Goal: Information Seeking & Learning: Learn about a topic

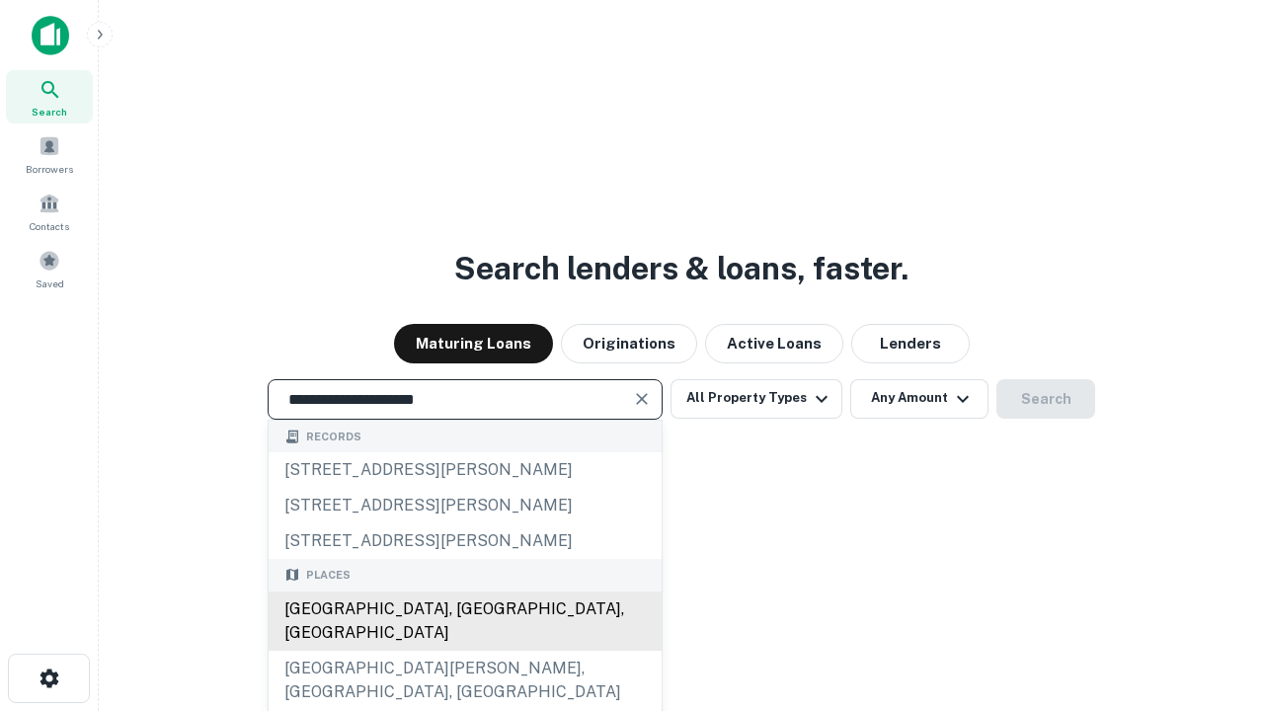
click at [464, 651] on div "[GEOGRAPHIC_DATA], [GEOGRAPHIC_DATA], [GEOGRAPHIC_DATA]" at bounding box center [465, 620] width 393 height 59
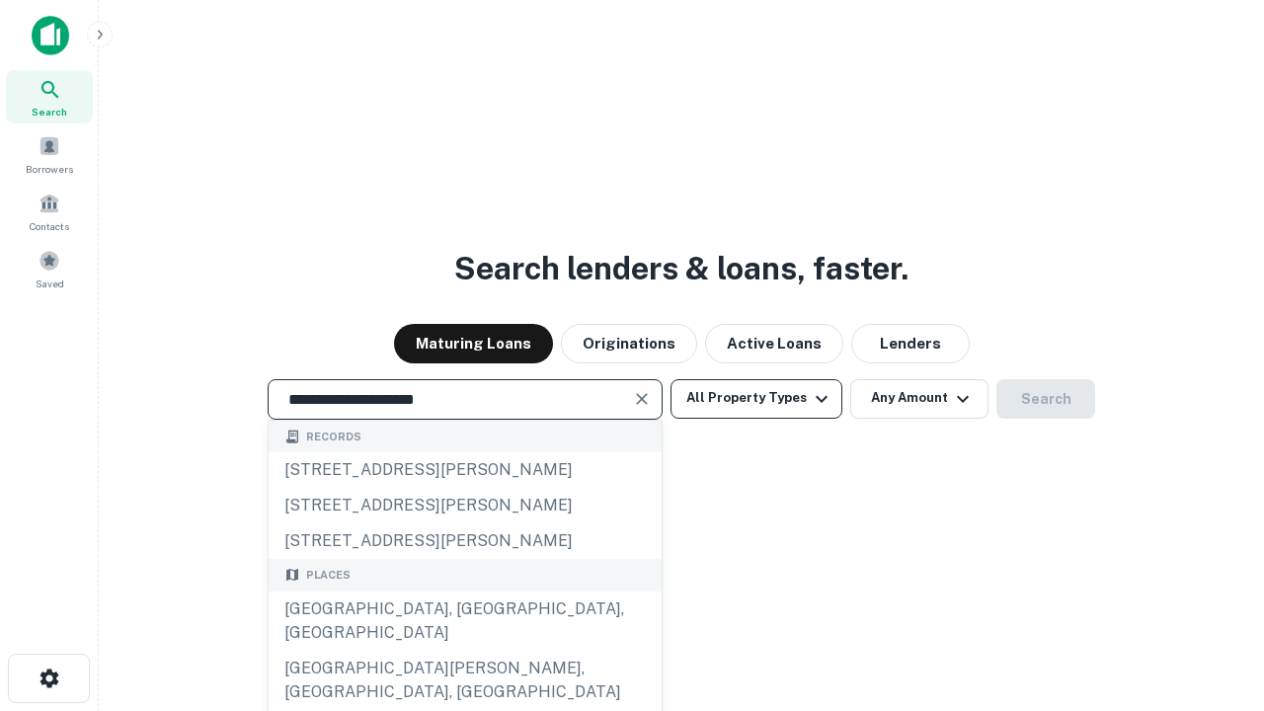
type input "**********"
click at [756, 398] on button "All Property Types" at bounding box center [756, 398] width 172 height 39
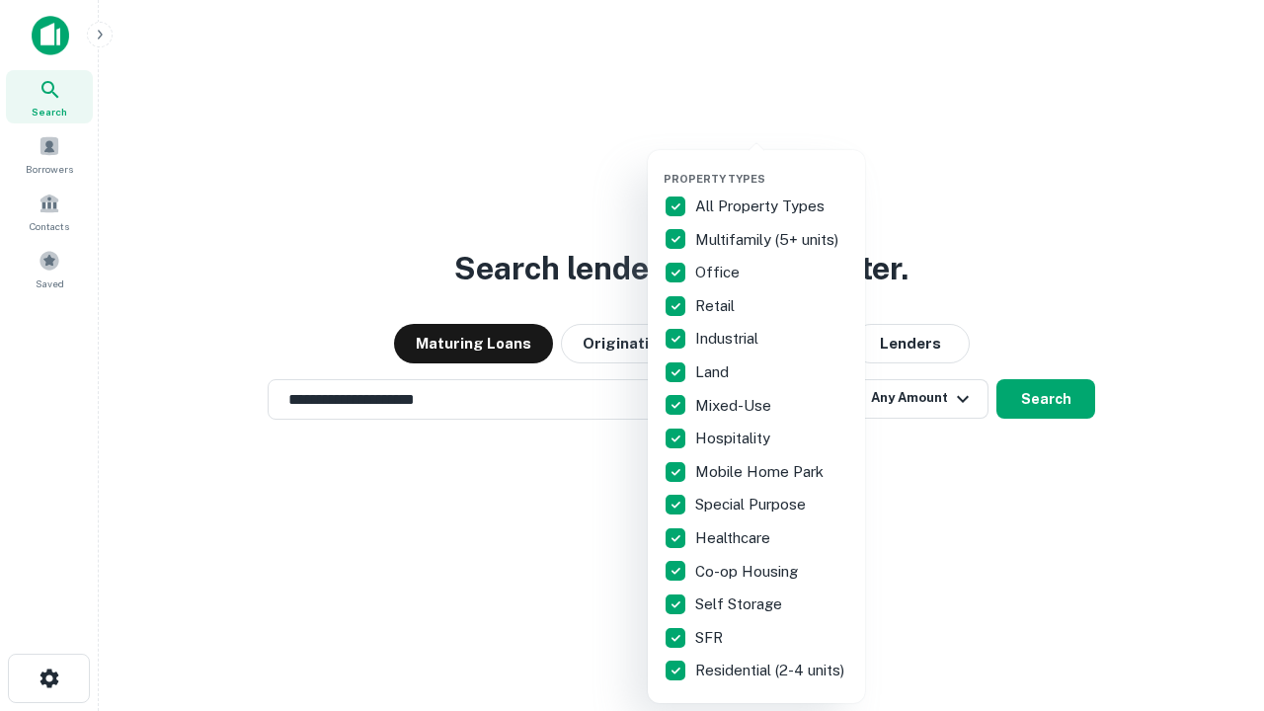
click at [772, 166] on button "button" at bounding box center [771, 166] width 217 height 1
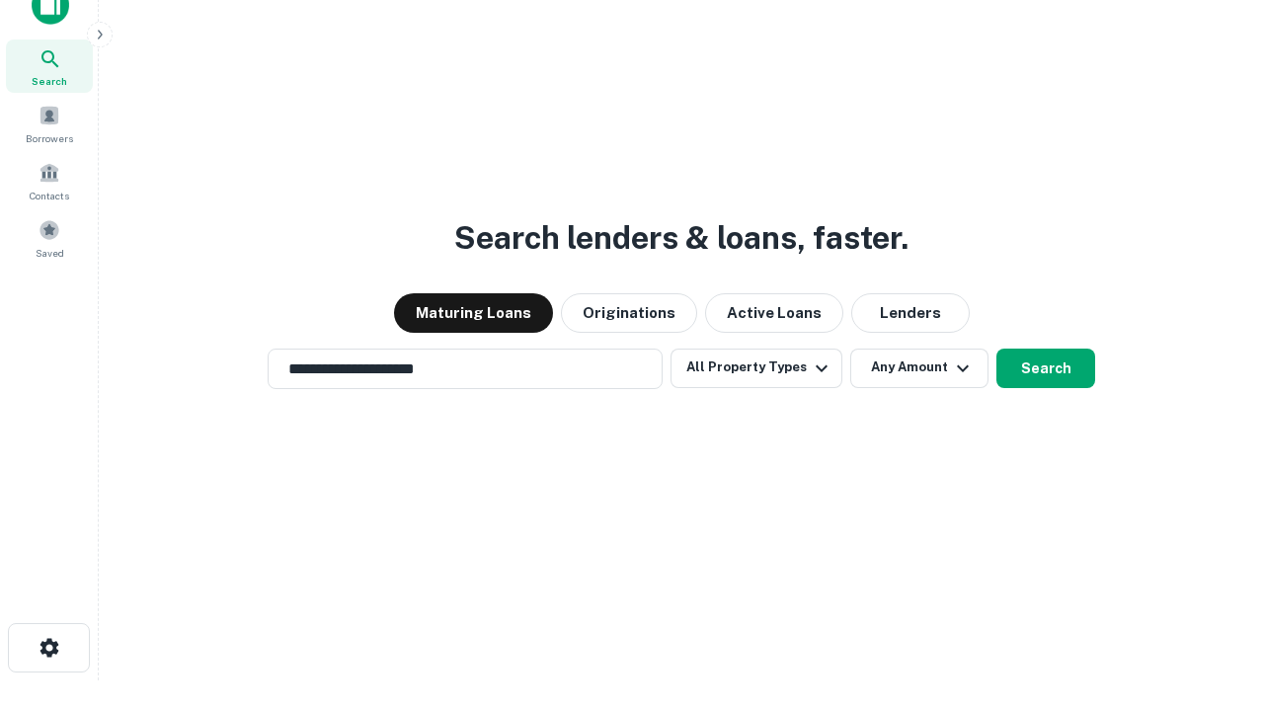
scroll to position [12, 238]
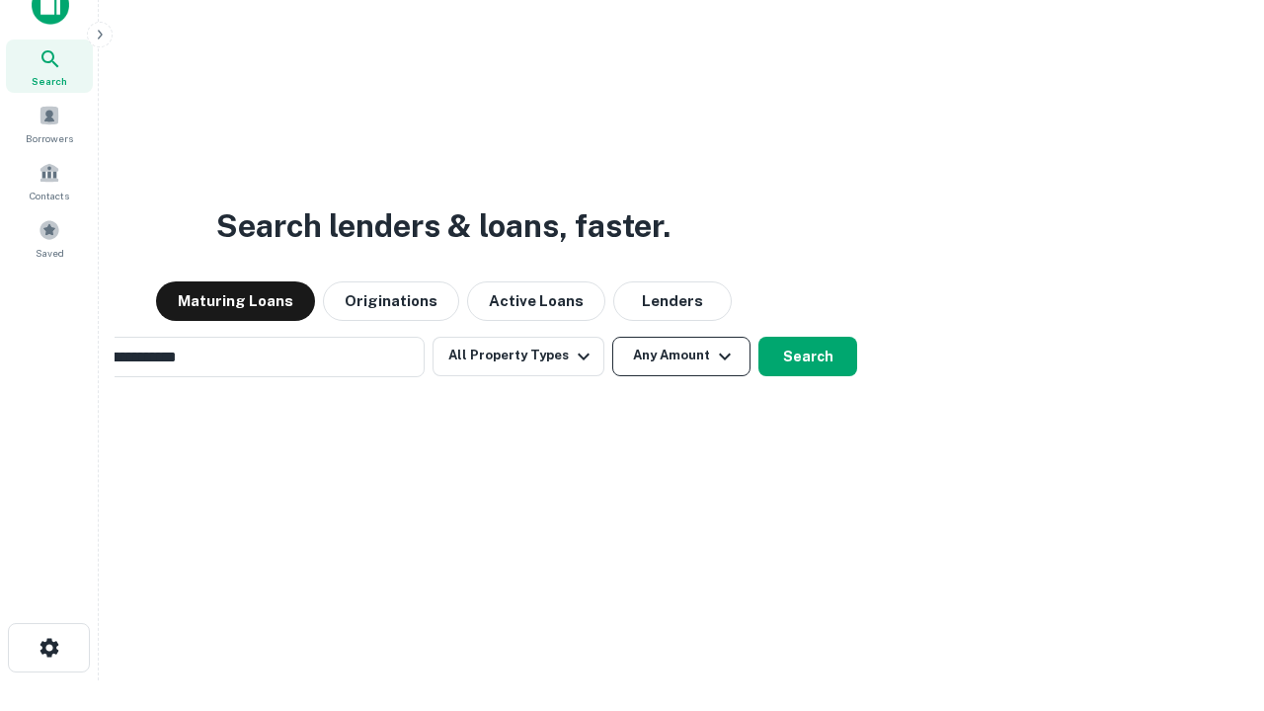
click at [612, 337] on button "Any Amount" at bounding box center [681, 356] width 138 height 39
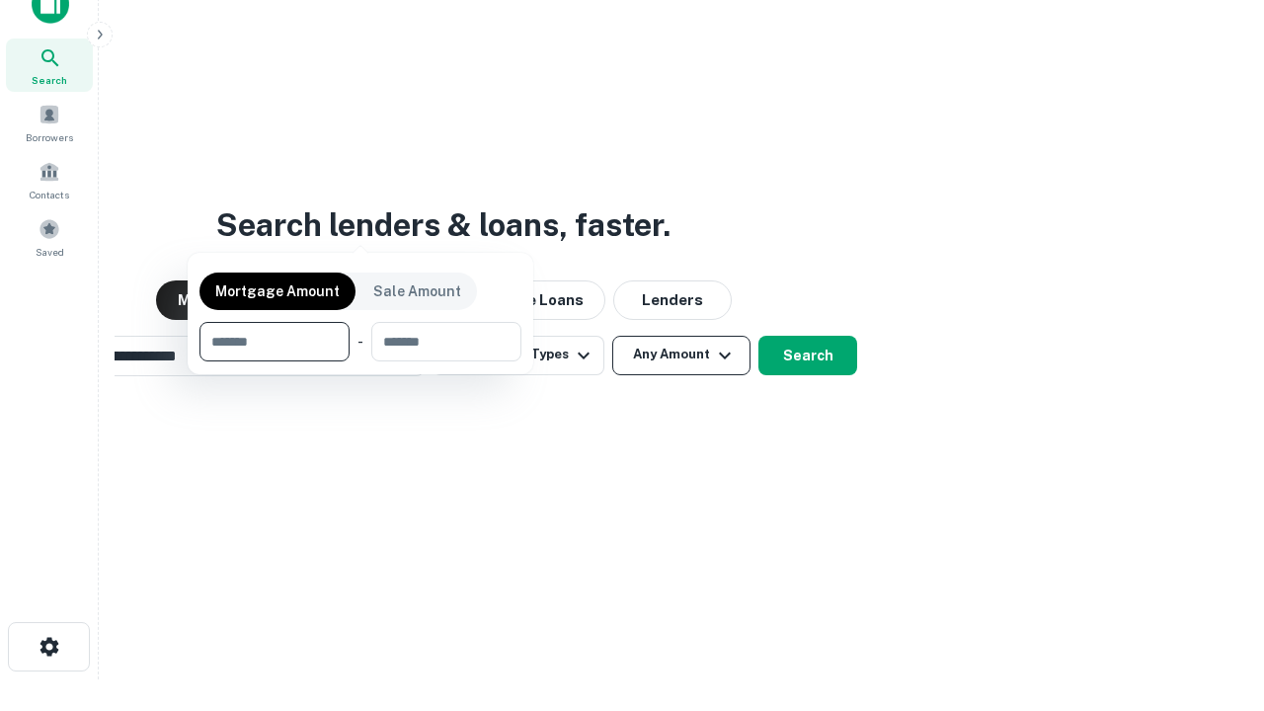
scroll to position [142, 559]
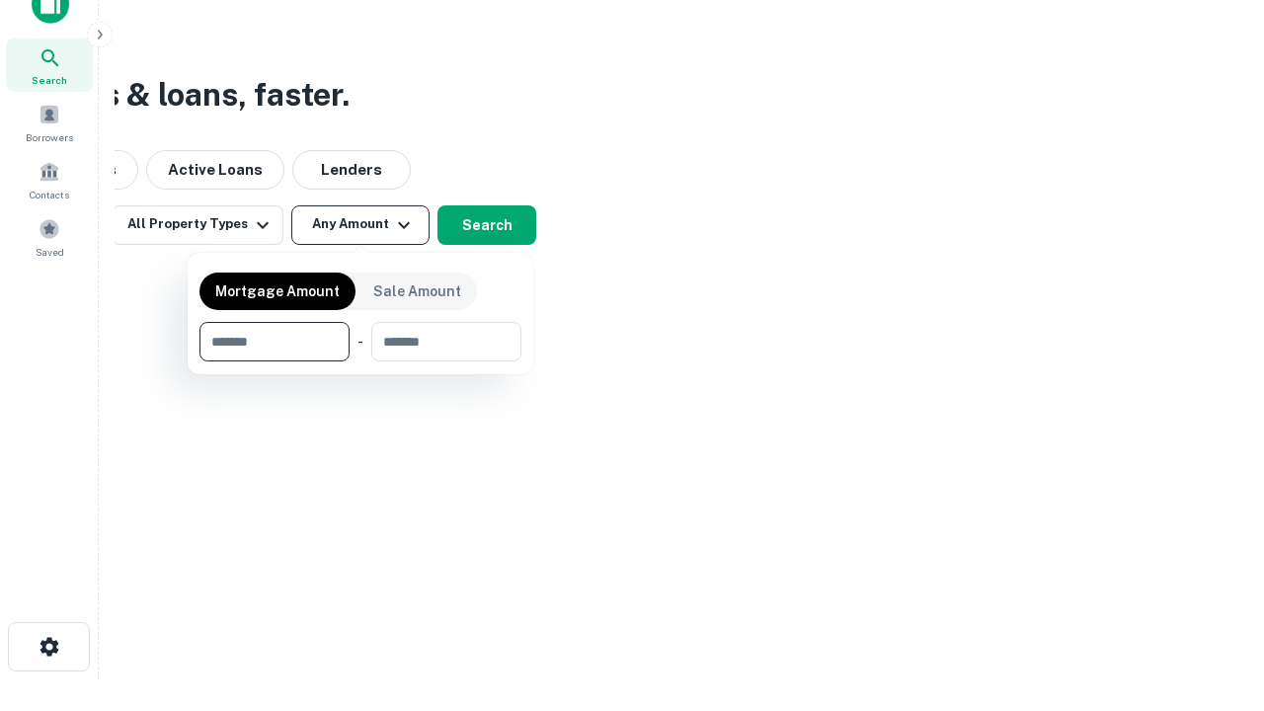
type input "*******"
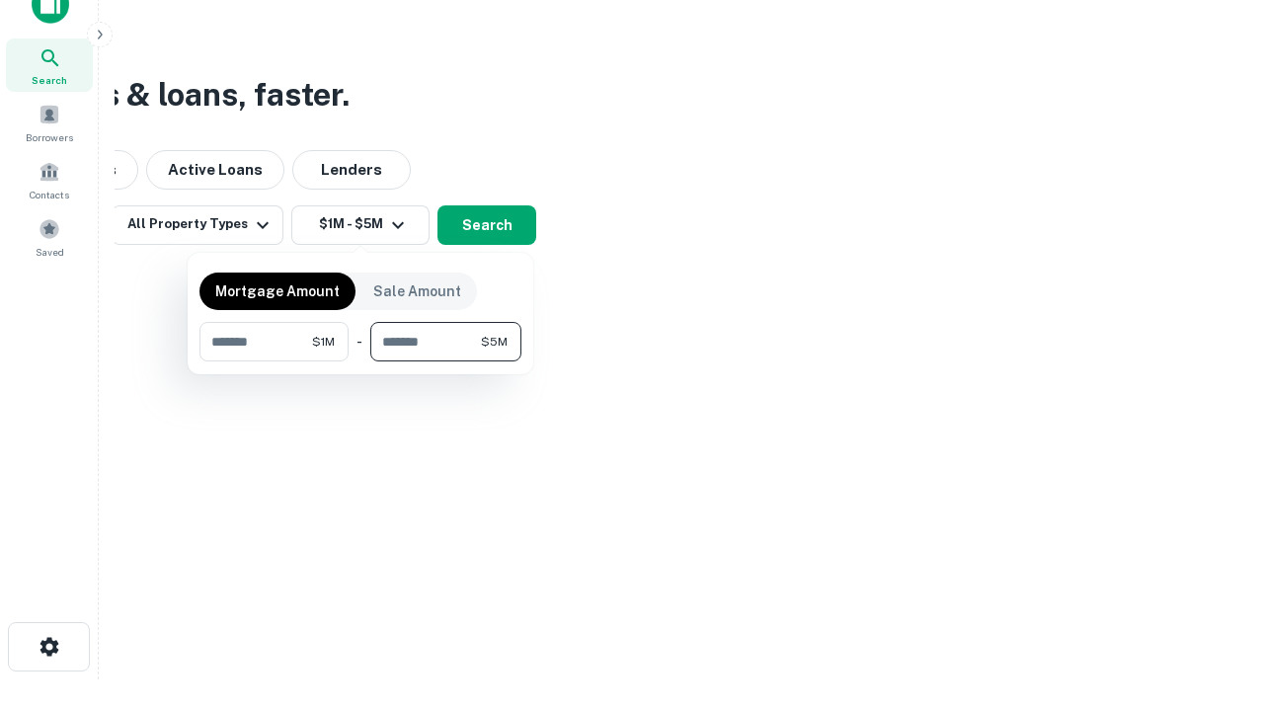
type input "*******"
click at [360, 361] on button "button" at bounding box center [360, 361] width 322 height 1
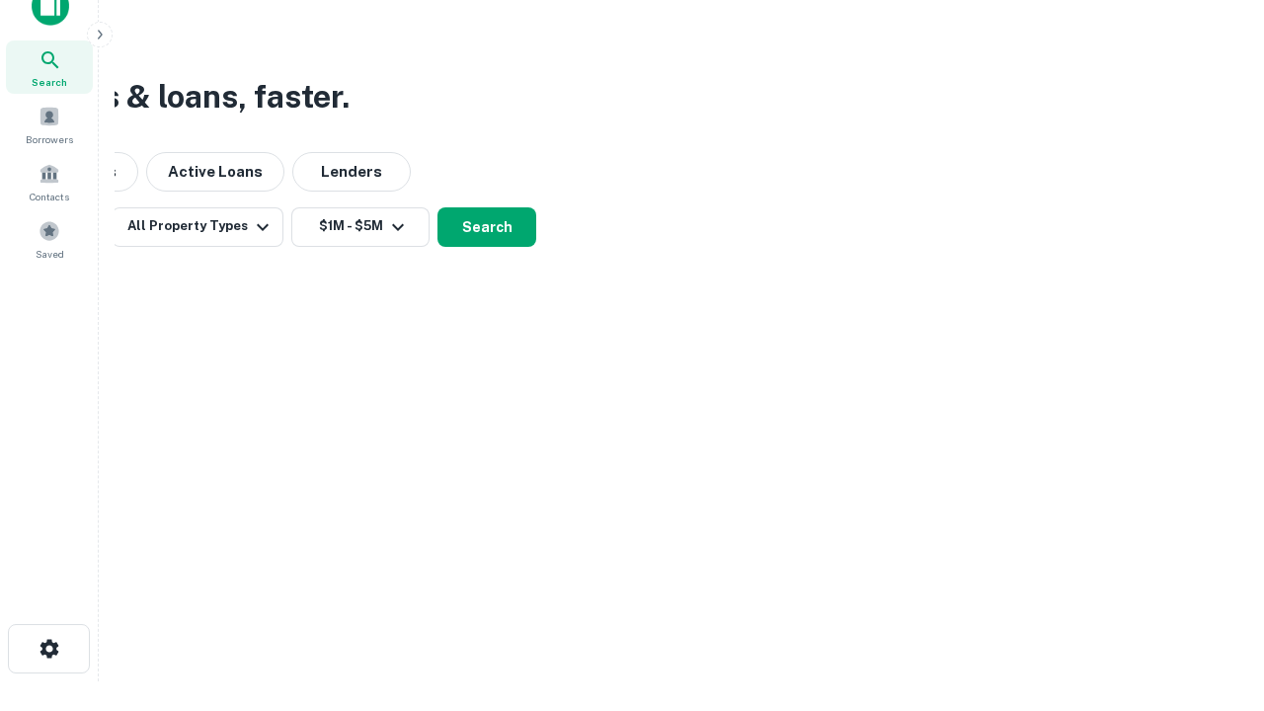
scroll to position [12, 364]
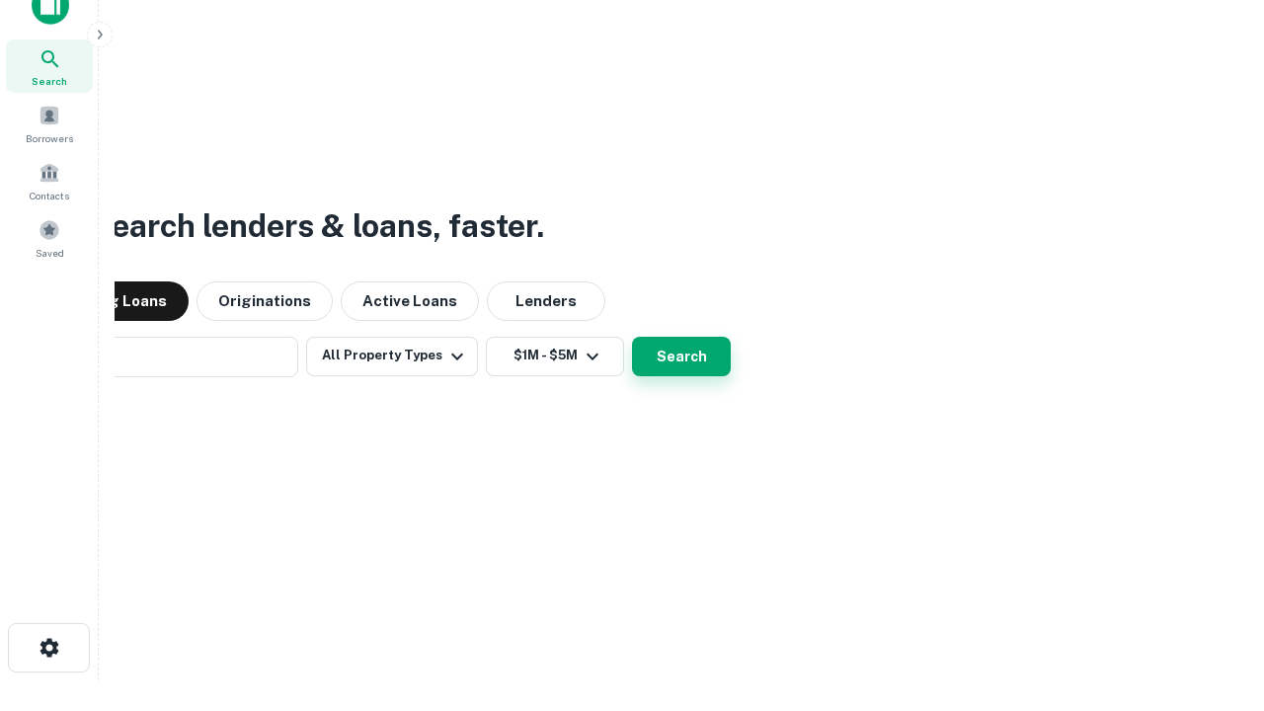
click at [632, 337] on button "Search" at bounding box center [681, 356] width 99 height 39
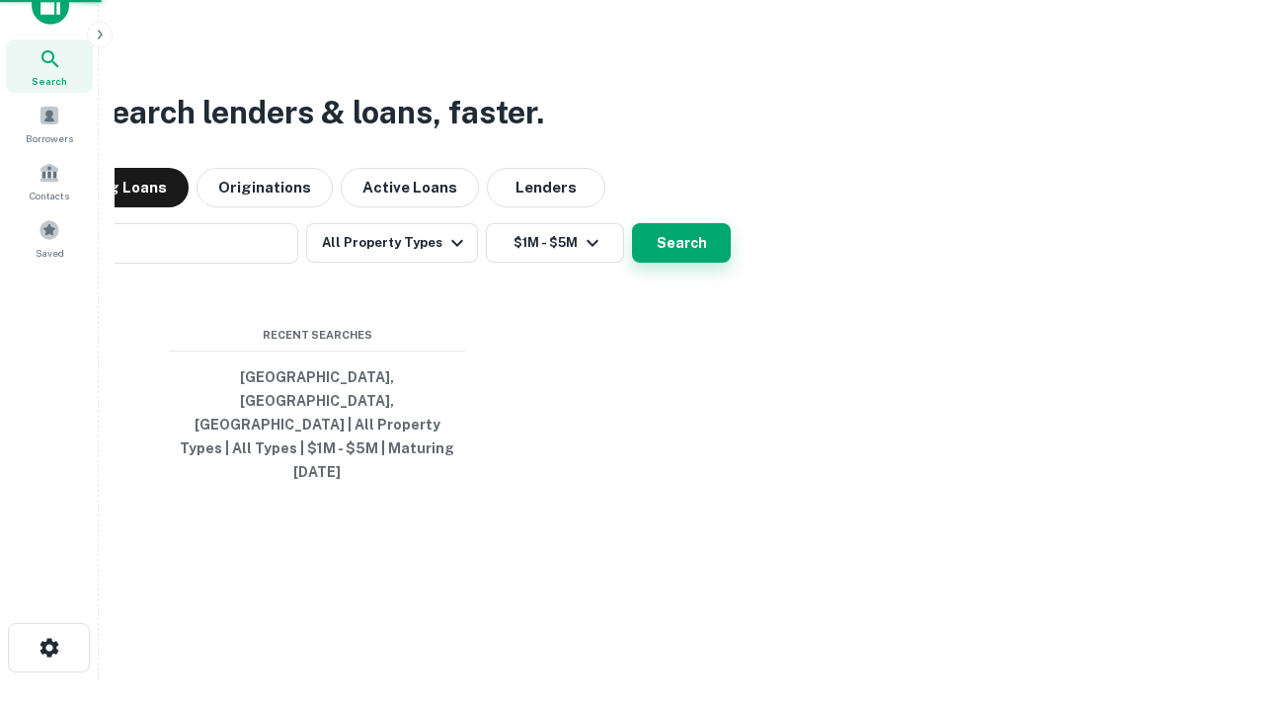
scroll to position [52, 559]
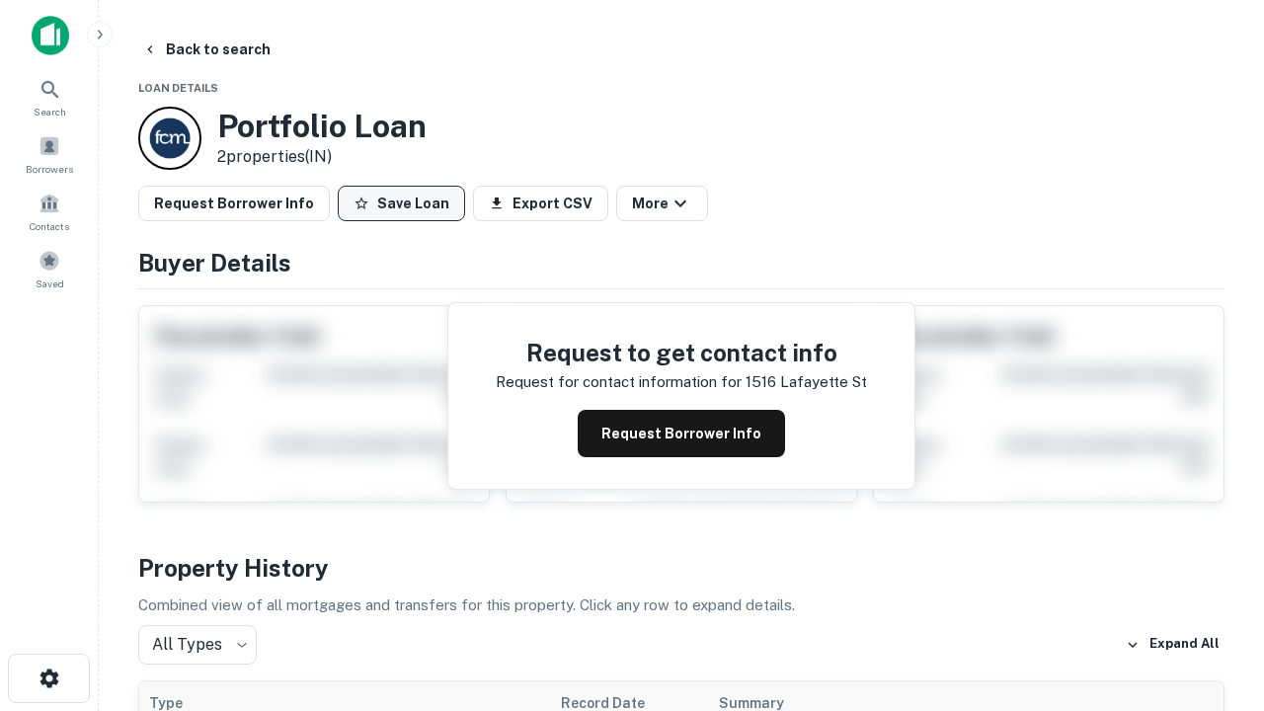
click at [401, 203] on button "Save Loan" at bounding box center [401, 204] width 127 height 36
click at [406, 203] on button "Loan Saved" at bounding box center [406, 204] width 136 height 36
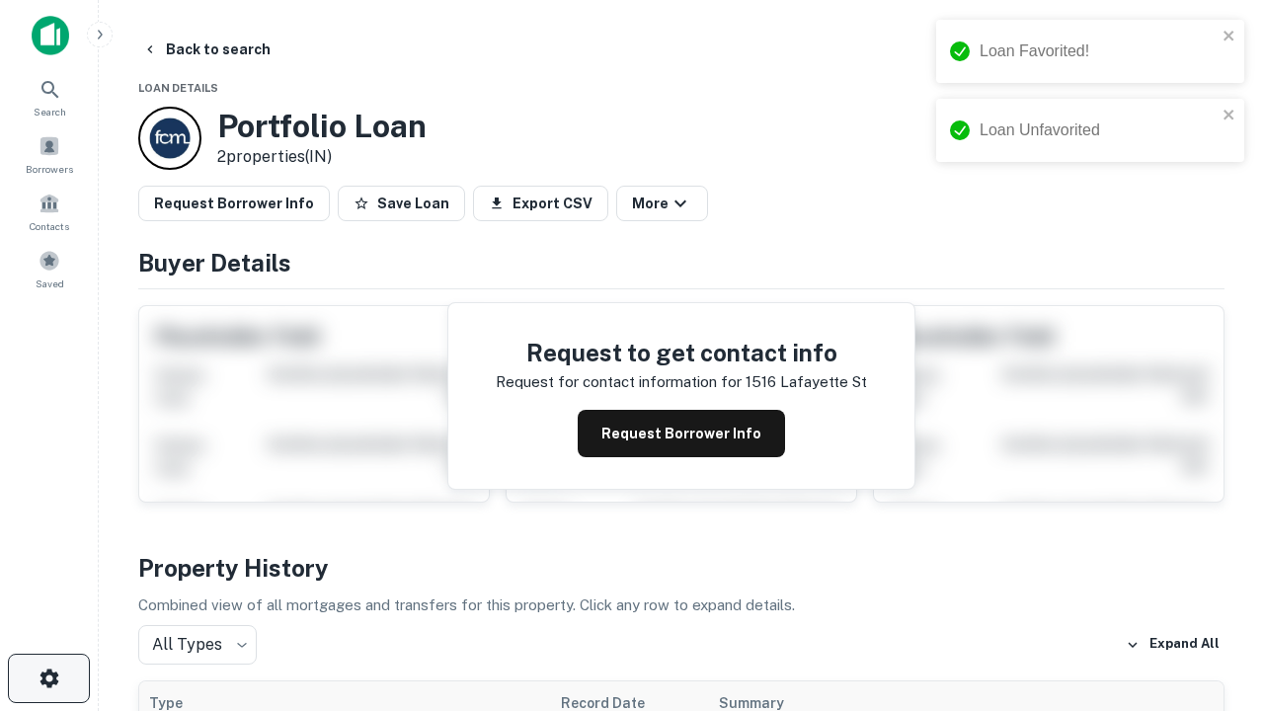
click at [48, 678] on icon "button" at bounding box center [50, 678] width 24 height 24
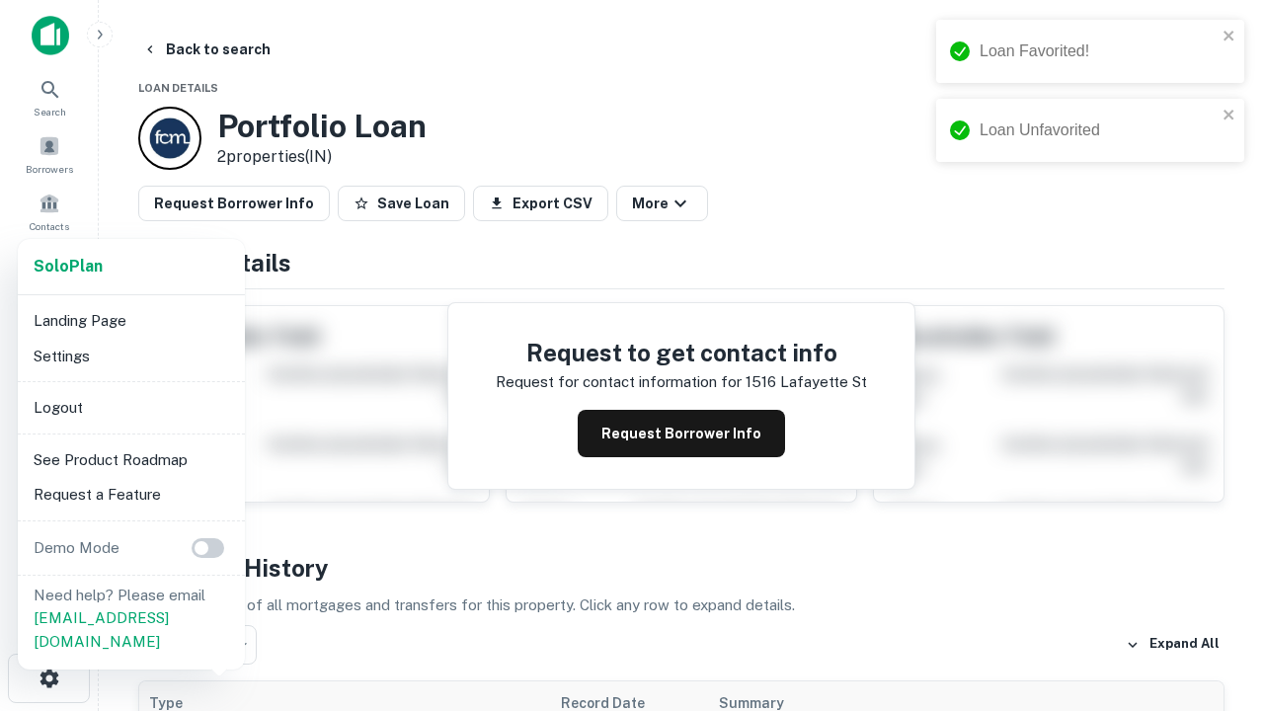
click at [130, 407] on li "Logout" at bounding box center [131, 408] width 211 height 36
